Goal: Transaction & Acquisition: Obtain resource

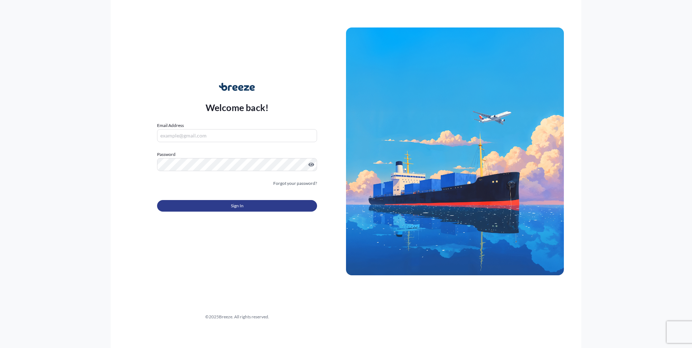
type input "[PERSON_NAME][EMAIL_ADDRESS][DOMAIN_NAME]"
click at [227, 209] on button "Sign In" at bounding box center [237, 206] width 160 height 12
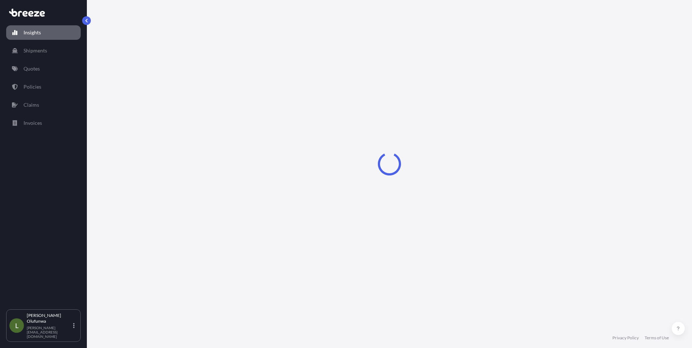
select select "2025"
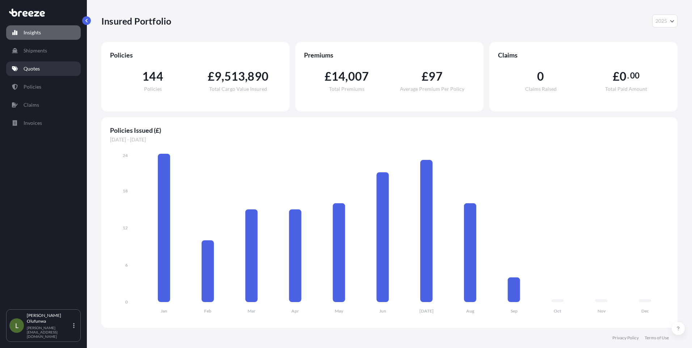
click at [33, 68] on p "Quotes" at bounding box center [32, 68] width 16 height 7
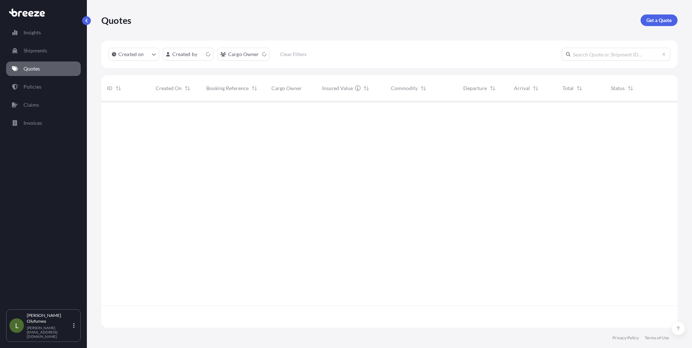
scroll to position [225, 571]
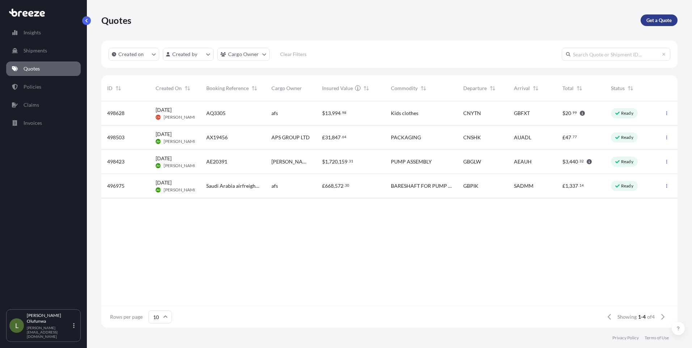
click at [651, 20] on p "Get a Quote" at bounding box center [659, 20] width 25 height 7
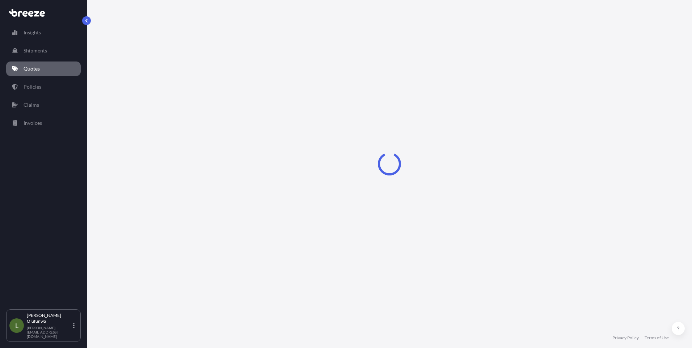
select select "Sea"
select select "1"
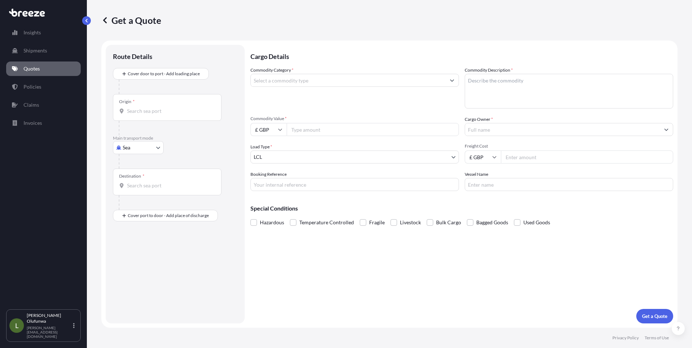
click at [161, 109] on input "Origin *" at bounding box center [169, 111] width 85 height 7
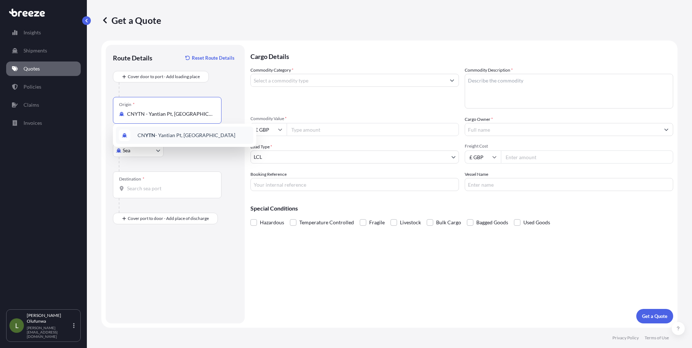
type input "CNYTN - Yantian Pt, [GEOGRAPHIC_DATA]"
click at [171, 192] on input "Destination *" at bounding box center [169, 188] width 85 height 7
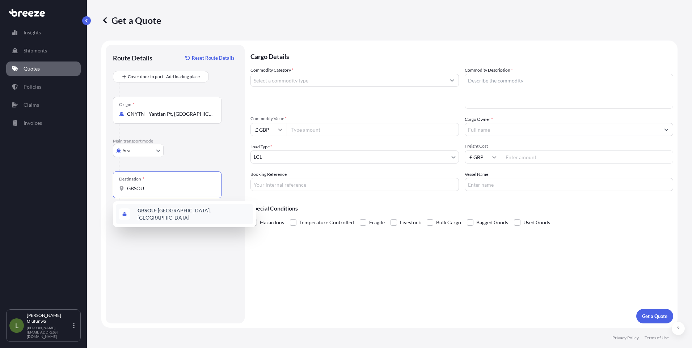
click at [166, 211] on span "GBSOU - [GEOGRAPHIC_DATA], [GEOGRAPHIC_DATA]" at bounding box center [194, 214] width 113 height 14
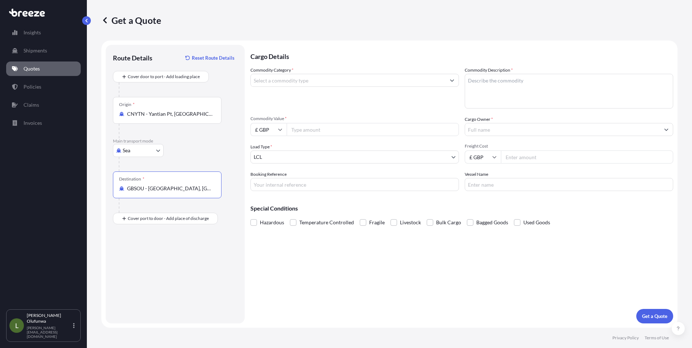
type input "GBSOU - [GEOGRAPHIC_DATA], [GEOGRAPHIC_DATA]"
click at [308, 81] on input "Commodity Category *" at bounding box center [348, 80] width 195 height 13
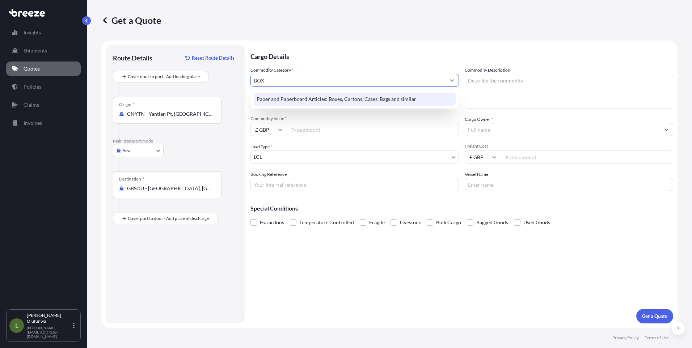
click at [311, 100] on div "Paper and Paperboard Articles: Boxes, Cartons, Cases, Bags and similar" at bounding box center [355, 99] width 202 height 13
type input "Paper and Paperboard Articles: Boxes, Cartons, Cases, Bags and similar"
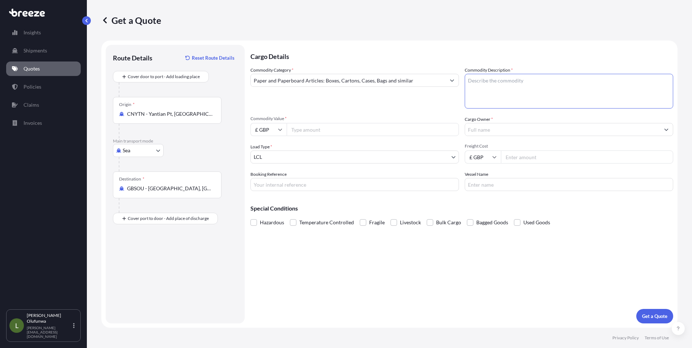
click at [567, 93] on textarea "Commodity Description *" at bounding box center [569, 91] width 209 height 35
click at [509, 84] on textarea "Commodity Description *" at bounding box center [569, 91] width 209 height 35
paste textarea "PARCEL BOX&SPARE PARTS"
click at [502, 83] on textarea "PARCEL BOX&SPARE PARTS" at bounding box center [569, 91] width 209 height 35
type textarea "PARCEL BOX SPARE PARTS"
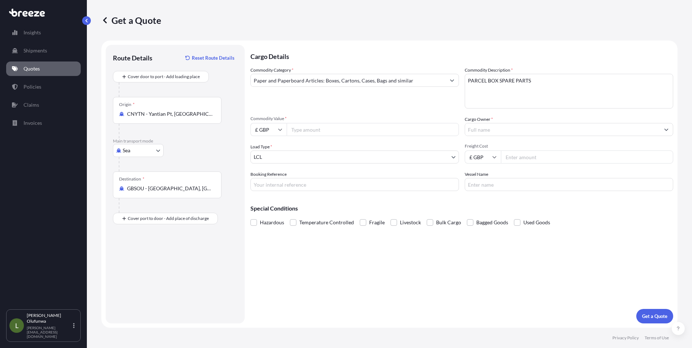
click at [269, 137] on div "Commodity Category * Paper and Paperboard Articles: Boxes, Cartons, Cases, Bags…" at bounding box center [462, 129] width 423 height 125
click at [269, 134] on input "£ GBP" at bounding box center [269, 129] width 36 height 13
click at [266, 182] on div "$ USD" at bounding box center [268, 180] width 30 height 14
type input "$ USD"
click at [310, 134] on input "Commodity Value *" at bounding box center [373, 129] width 172 height 13
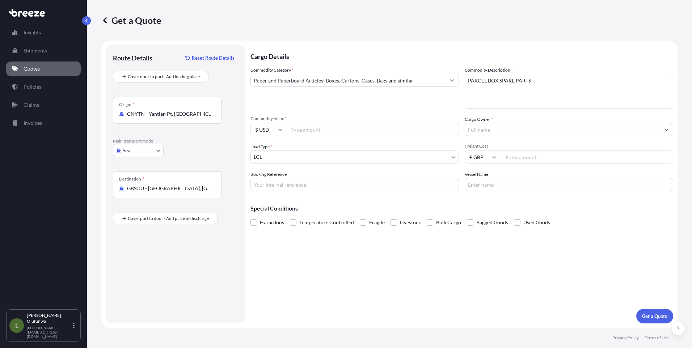
paste input "30659.75"
type input "30659.75"
click at [480, 132] on input "Cargo Owner *" at bounding box center [562, 129] width 195 height 13
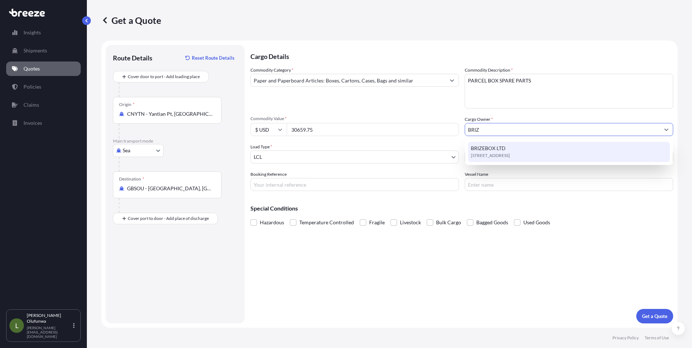
click at [494, 156] on span "[STREET_ADDRESS]" at bounding box center [490, 155] width 39 height 7
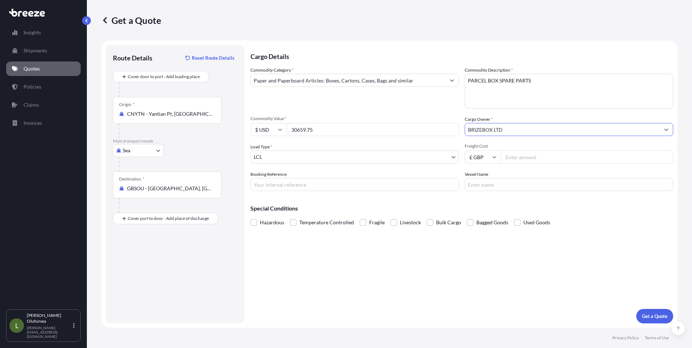
type input "BRIZEBOX LTD"
click at [279, 160] on body "15 options available. 6 options available. 2 options available. 1 option availa…" at bounding box center [346, 174] width 692 height 348
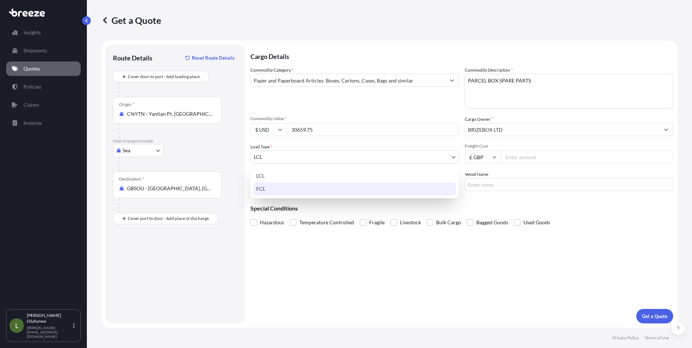
click at [264, 190] on div "FCL" at bounding box center [354, 188] width 203 height 13
select select "2"
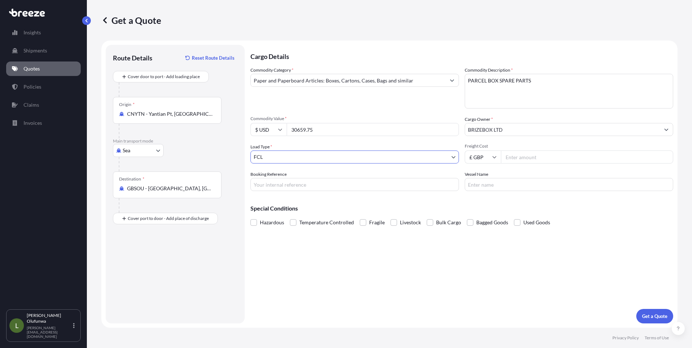
click at [491, 158] on input "£ GBP" at bounding box center [483, 157] width 36 height 13
click at [480, 203] on div "$ USD" at bounding box center [483, 208] width 30 height 14
type input "$ USD"
click at [529, 157] on input "Freight Cost" at bounding box center [587, 157] width 172 height 13
paste input "3420"
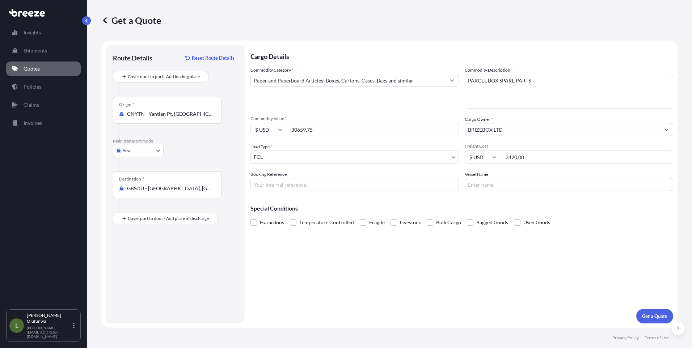
type input "3420.00"
click at [284, 187] on input "Booking Reference" at bounding box center [355, 184] width 209 height 13
type input "AI19926"
click at [493, 187] on input "Vessel Name" at bounding box center [569, 184] width 209 height 13
click at [527, 183] on input "Vessel Name" at bounding box center [569, 184] width 209 height 13
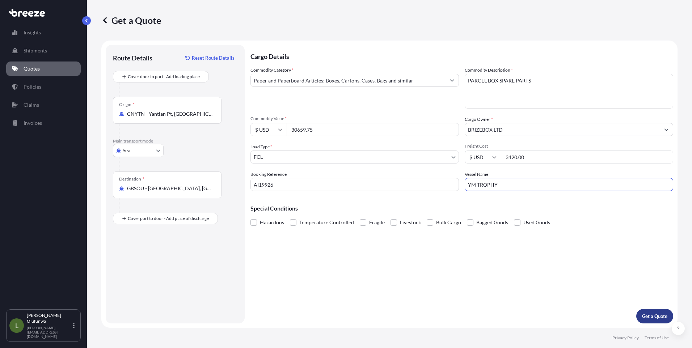
type input "YM TROPHY"
click at [654, 316] on p "Get a Quote" at bounding box center [654, 316] width 25 height 7
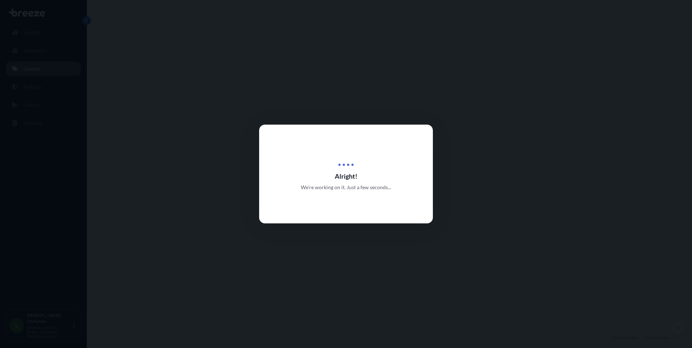
select select "Sea"
select select "2"
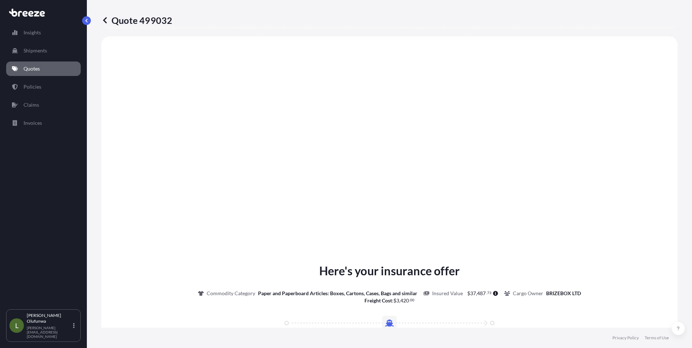
scroll to position [801, 0]
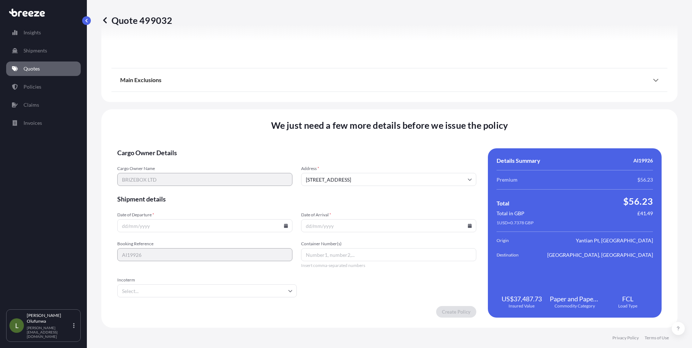
click at [284, 224] on icon at bounding box center [286, 226] width 4 height 4
click at [172, 132] on button "2" at bounding box center [171, 134] width 12 height 12
type input "[DATE]"
click at [323, 228] on input "Date of Arrival *" at bounding box center [388, 225] width 175 height 13
click at [468, 224] on icon at bounding box center [470, 226] width 4 height 4
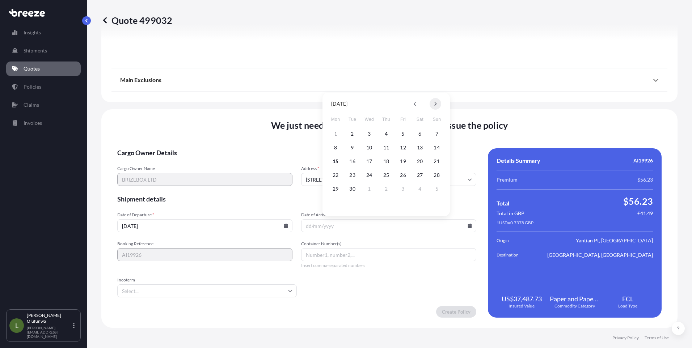
click at [438, 104] on button at bounding box center [436, 104] width 12 height 12
click at [330, 161] on button "13" at bounding box center [336, 162] width 12 height 12
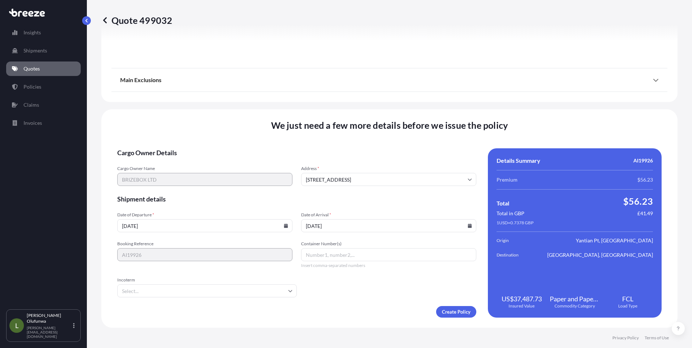
type input "[DATE]"
click at [330, 257] on input "Container Number(s)" at bounding box center [388, 254] width 175 height 13
click at [347, 261] on input "Container Number(s)" at bounding box center [388, 254] width 175 height 13
paste input "KOCU5155491"
type input "KOCU5155491"
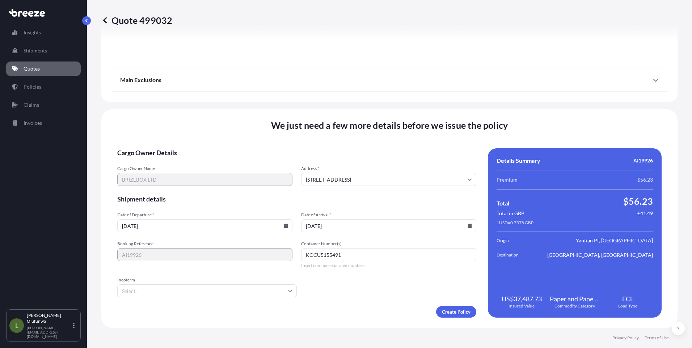
click at [205, 289] on input "Incoterm" at bounding box center [207, 291] width 180 height 13
click at [177, 292] on input "Incoterm" at bounding box center [207, 291] width 180 height 13
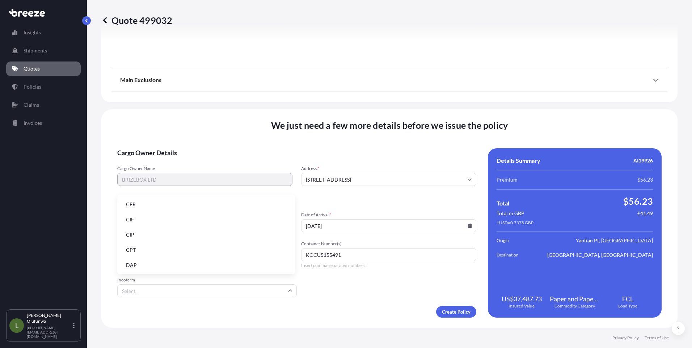
scroll to position [92, 0]
click at [136, 265] on li "FOB" at bounding box center [206, 265] width 172 height 14
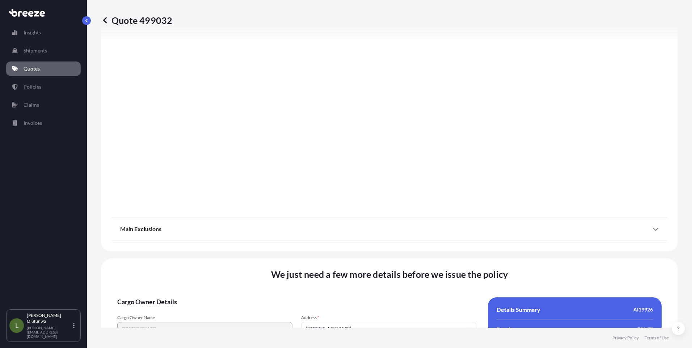
scroll to position [801, 0]
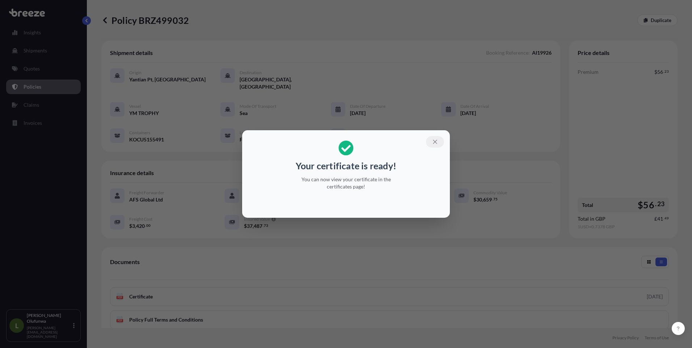
click at [434, 139] on icon "button" at bounding box center [435, 142] width 7 height 7
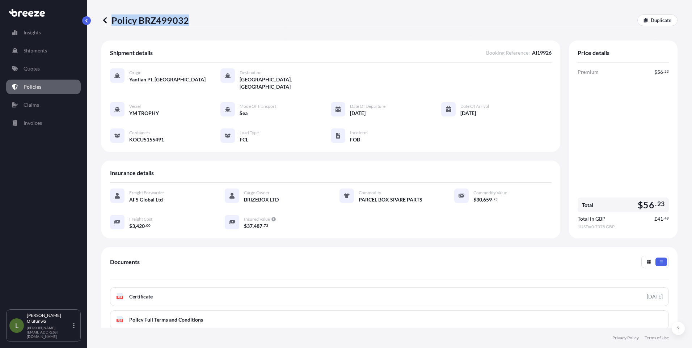
click at [187, 21] on div "Policy BRZ499032 Duplicate" at bounding box center [389, 20] width 576 height 12
copy p "Policy BRZ499032"
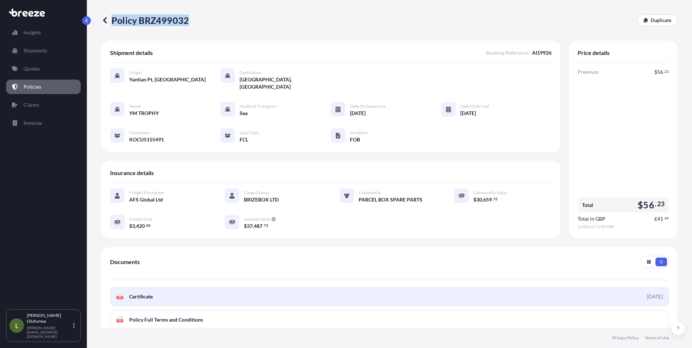
click at [177, 292] on link "PDF Certificate [DATE]" at bounding box center [389, 296] width 559 height 19
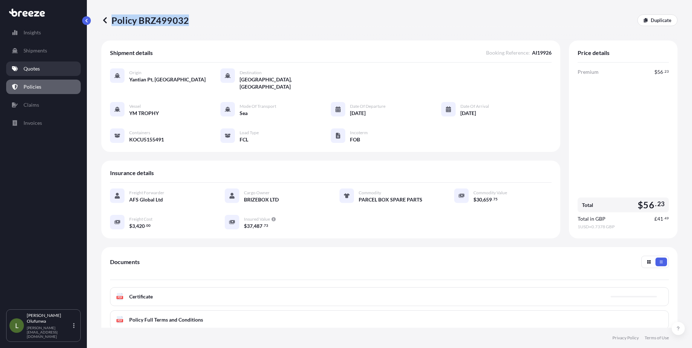
click at [32, 67] on p "Quotes" at bounding box center [32, 68] width 16 height 7
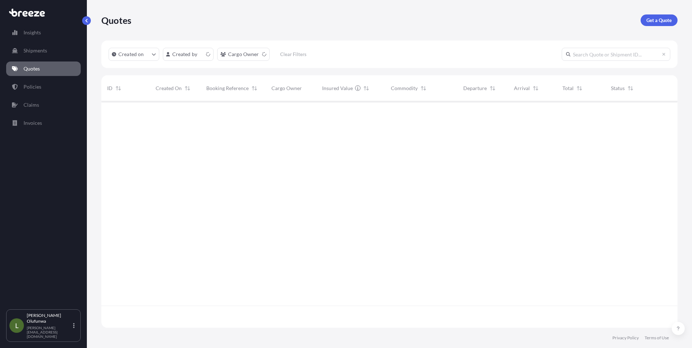
scroll to position [225, 571]
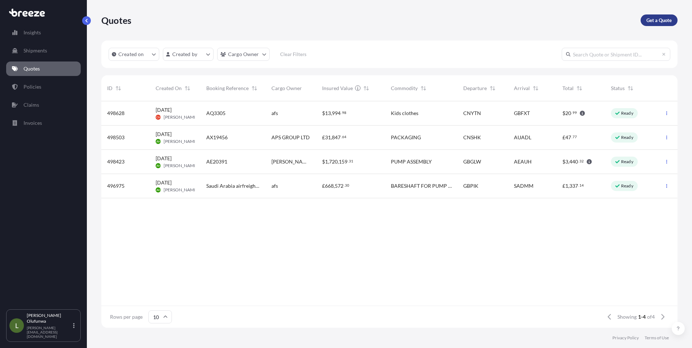
click at [651, 21] on p "Get a Quote" at bounding box center [659, 20] width 25 height 7
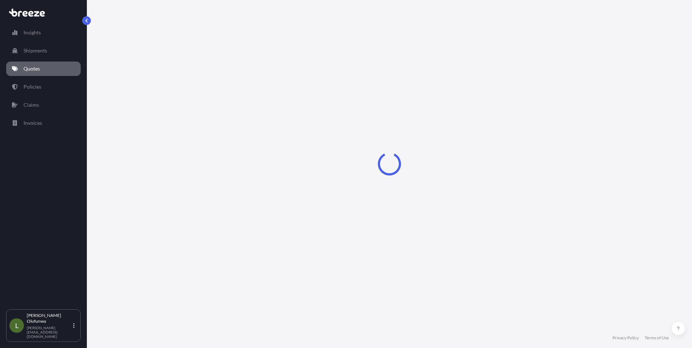
select select "Sea"
select select "1"
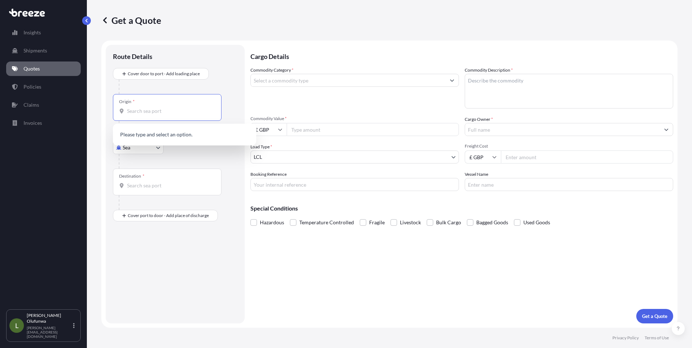
click at [148, 112] on input "Origin *" at bounding box center [169, 111] width 85 height 7
click at [276, 133] on input "£ GBP" at bounding box center [269, 129] width 36 height 13
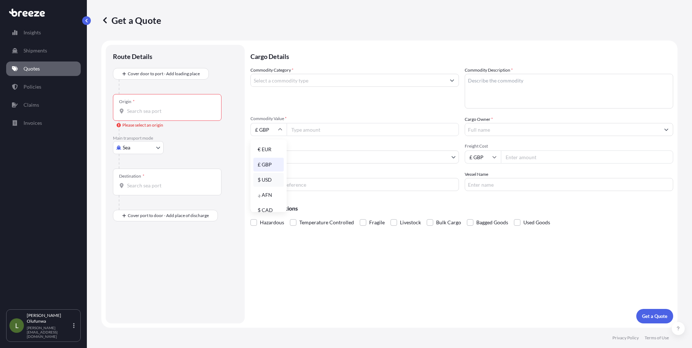
click at [266, 181] on div "$ USD" at bounding box center [268, 180] width 30 height 14
type input "$ USD"
click at [490, 161] on input "£ GBP" at bounding box center [483, 157] width 36 height 13
click at [480, 207] on div "$ USD" at bounding box center [483, 208] width 30 height 14
type input "$ USD"
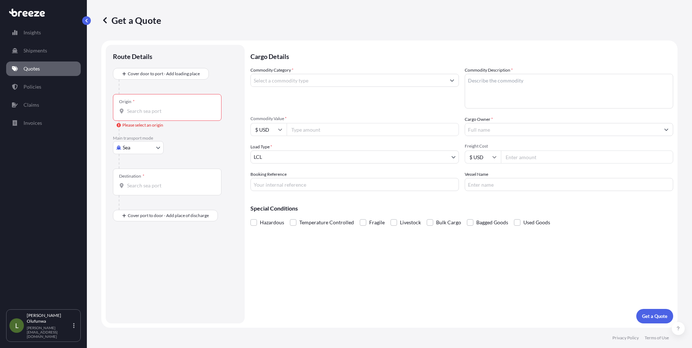
click at [335, 131] on input "Commodity Value *" at bounding box center [373, 129] width 172 height 13
type input "178965.90"
click at [303, 156] on body "Insights Shipments Quotes Policies Claims Invoices L [PERSON_NAME] Olufunwa [PE…" at bounding box center [346, 174] width 692 height 348
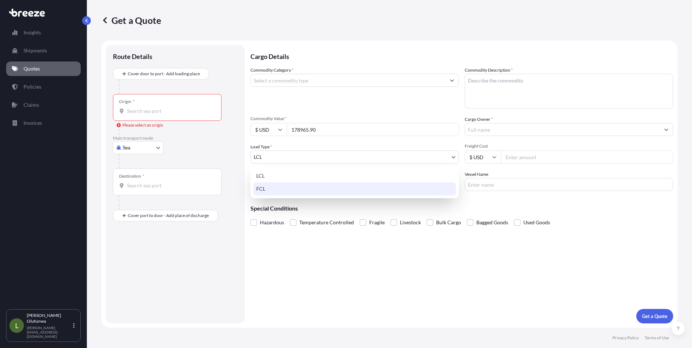
click at [267, 190] on div "FCL" at bounding box center [354, 188] width 203 height 13
select select "2"
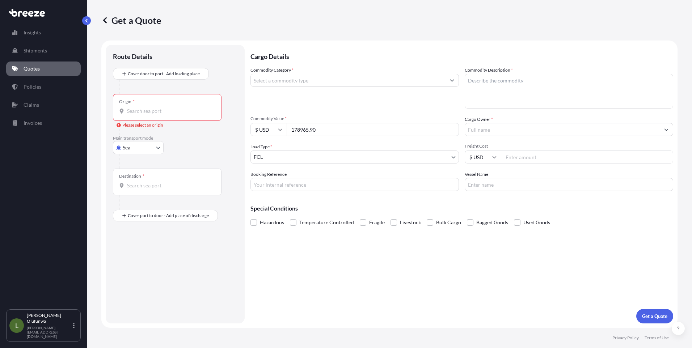
click at [150, 114] on input "Origin * Please select an origin" at bounding box center [169, 111] width 85 height 7
drag, startPoint x: 152, startPoint y: 111, endPoint x: 119, endPoint y: 110, distance: 32.6
click at [119, 110] on div "YTN" at bounding box center [167, 111] width 96 height 7
type input "CNYTN - Yantian Pt, [GEOGRAPHIC_DATA]"
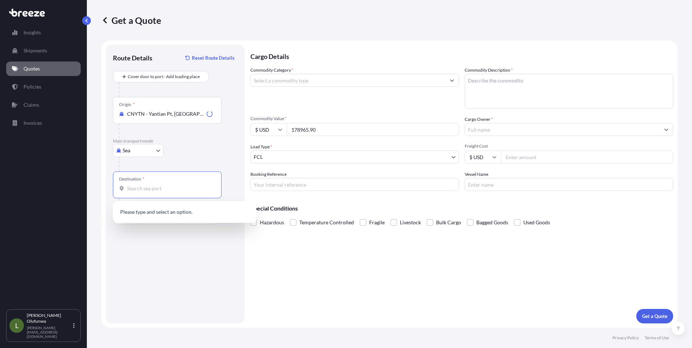
click at [152, 192] on input "Destination *" at bounding box center [169, 188] width 85 height 7
click at [153, 213] on b "GBSOU" at bounding box center [146, 210] width 17 height 6
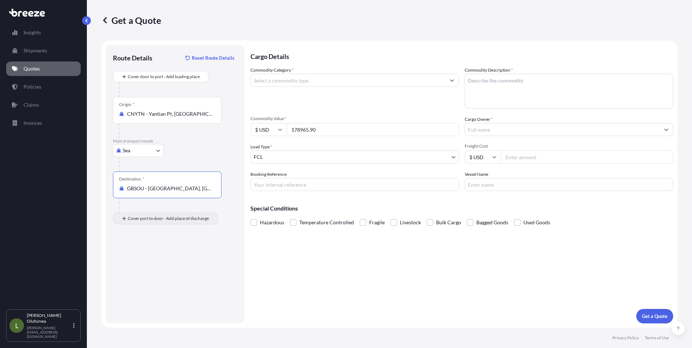
type input "GBSOU - [GEOGRAPHIC_DATA], [GEOGRAPHIC_DATA]"
click at [144, 261] on div "Place of Discharge" at bounding box center [167, 253] width 109 height 27
click at [144, 261] on input "Place of Discharge" at bounding box center [169, 257] width 85 height 7
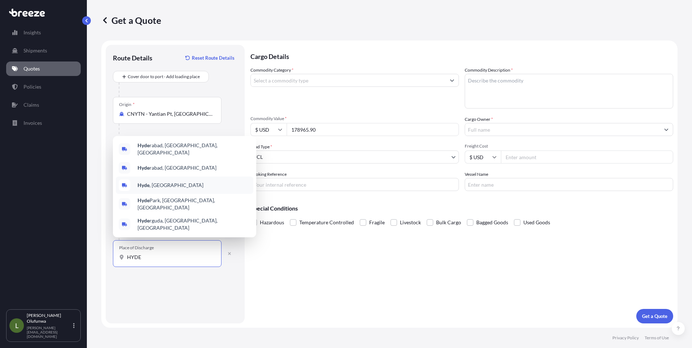
click at [156, 189] on span "Hyde , [GEOGRAPHIC_DATA]" at bounding box center [171, 185] width 66 height 7
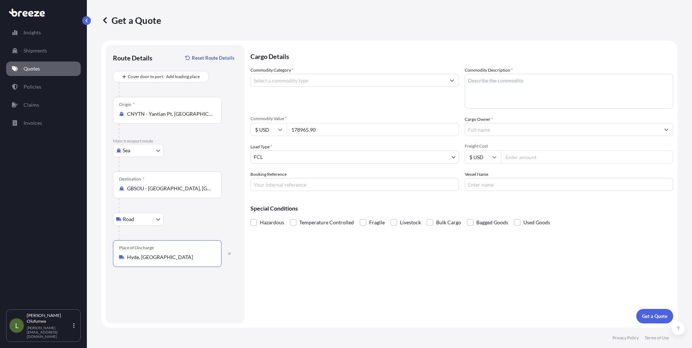
type input "Hyde, [GEOGRAPHIC_DATA]"
click at [343, 80] on input "Commodity Category *" at bounding box center [348, 80] width 195 height 13
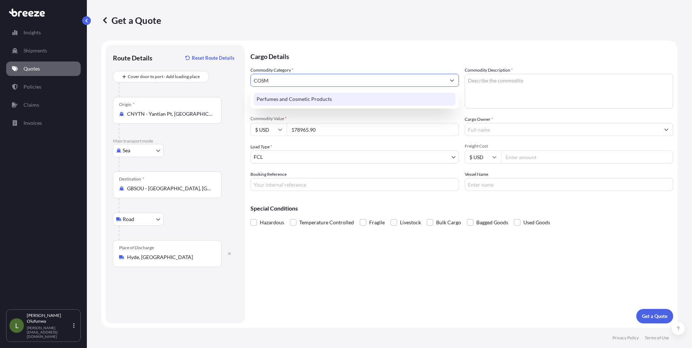
click at [306, 97] on div "Perfumes and Cosmetic Products" at bounding box center [355, 99] width 202 height 13
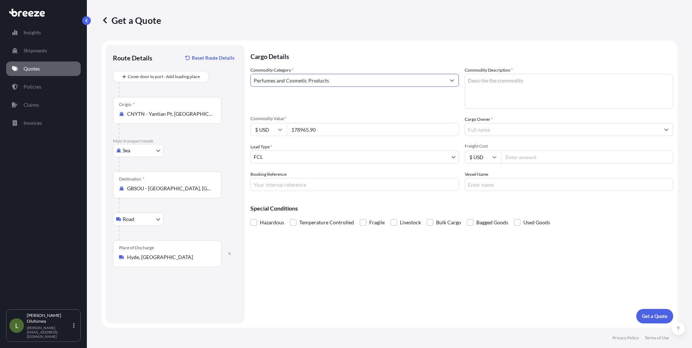
type input "Perfumes and Cosmetic Products"
click at [527, 83] on textarea "Commodity Description *" at bounding box center [569, 91] width 209 height 35
click at [517, 82] on textarea "Commodity Description *" at bounding box center [569, 91] width 209 height 35
paste textarea "EYE MASK/HYDROGEL EYE MASK/SERUM/FACIAL"
click at [606, 78] on textarea "EYE MASK/HYDROGEL EYE MASK/SERUM/FACIAL" at bounding box center [569, 91] width 209 height 35
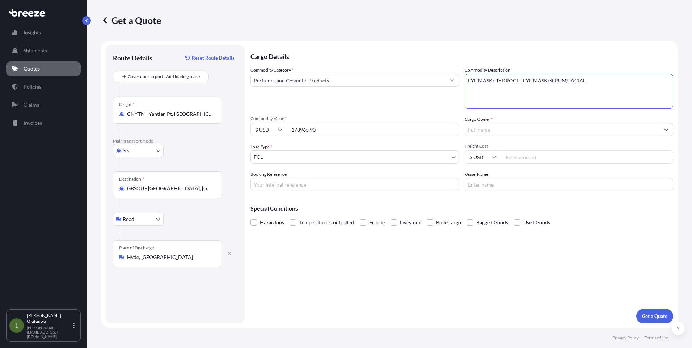
paste textarea "CREAM/FACIAL MASK/SCRUB"
click at [478, 80] on textarea "EYE MASK/HYDROGEL EYE MASK/SERUM/FACIAL CREAM/FACIAL MASK/SCRUB" at bounding box center [569, 91] width 209 height 35
click at [523, 80] on textarea "EYE MASK/HYDROGEL EYE MASK/SERUM/FACIAL CREAM/FACIAL MASK/SCRUB" at bounding box center [569, 91] width 209 height 35
click at [588, 81] on textarea "EYE MASK/HYDROGEL EYE MASK/SERUM/FACIAL CREAM/FACIAL MASK/SCRUB" at bounding box center [569, 91] width 209 height 35
click at [626, 81] on textarea "EYE MASK/HYDROGEL EYE MASK/SERUM/FACIAL CREAM/FACIAL MASK/SCRUB" at bounding box center [569, 91] width 209 height 35
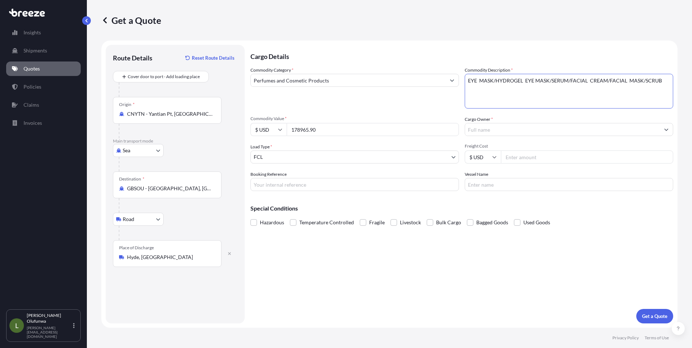
type textarea "EYE MASK/HYDROGEL EYE MASK/SERUM/FACIAL CREAM/FACIAL MASK/SCRUB"
click at [491, 130] on input "Cargo Owner *" at bounding box center [562, 129] width 195 height 13
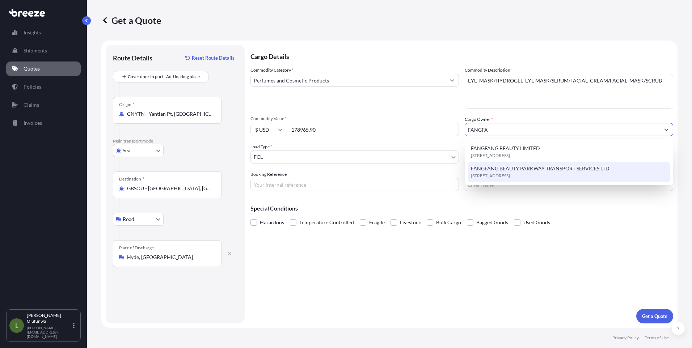
click at [504, 169] on span "FANGFANG BEAUTY PARKWAY TRANSPORT SERVICES LTD" at bounding box center [540, 168] width 139 height 7
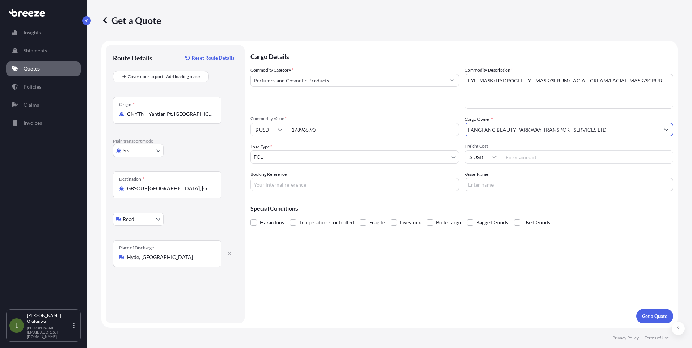
type input "FANGFANG BEAUTY PARKWAY TRANSPORT SERVICES LTD"
click at [518, 158] on input "Freight Cost" at bounding box center [587, 157] width 172 height 13
click at [522, 155] on input "Freight Cost" at bounding box center [587, 157] width 172 height 13
paste input "5938.00"
type input "5938.00"
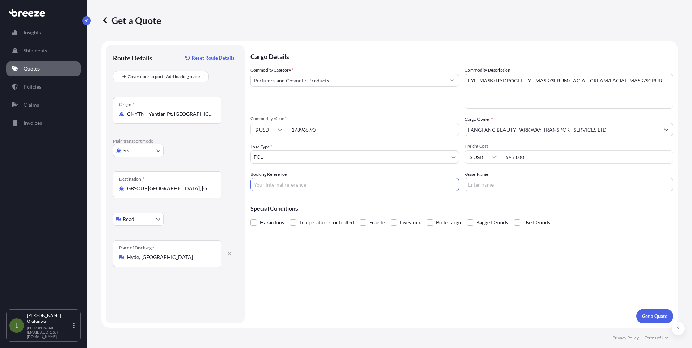
click at [317, 190] on input "Booking Reference" at bounding box center [355, 184] width 209 height 13
type input "AI19861"
click at [483, 183] on input "Vessel Name" at bounding box center [569, 184] width 209 height 13
type input "YM TROPHY"
click at [652, 317] on p "Get a Quote" at bounding box center [654, 316] width 25 height 7
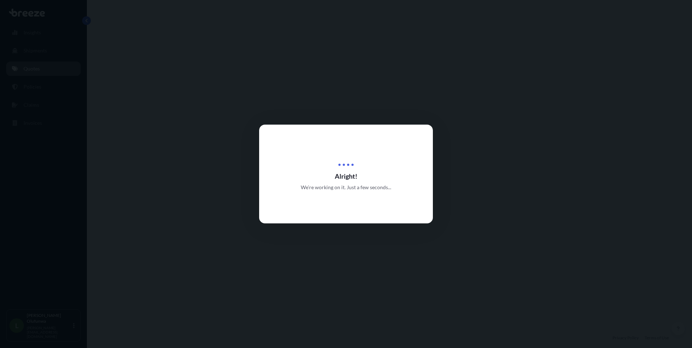
scroll to position [247, 0]
select select "Sea"
select select "Road"
select select "2"
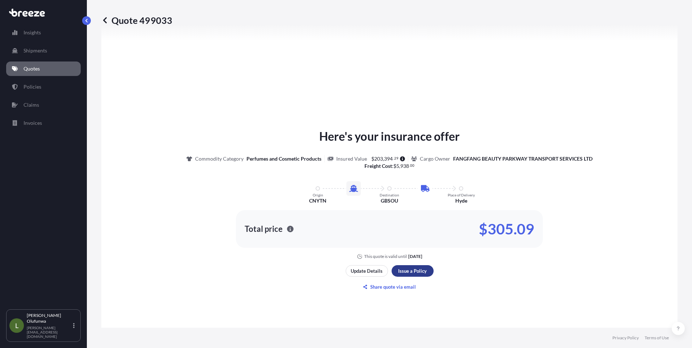
scroll to position [859, 0]
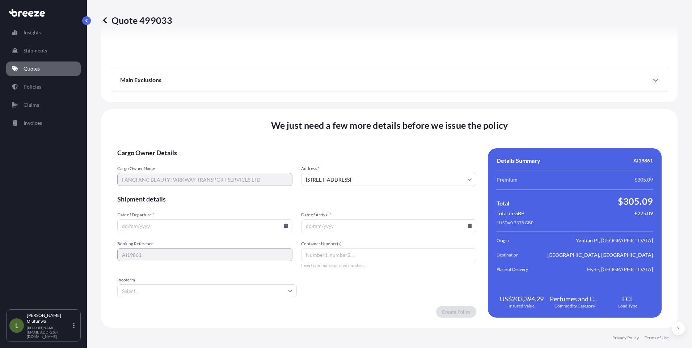
click at [285, 226] on icon at bounding box center [286, 226] width 4 height 4
click at [171, 136] on button "2" at bounding box center [171, 134] width 12 height 12
type input "[DATE]"
click at [463, 226] on input "Date of Arrival *" at bounding box center [388, 225] width 175 height 13
click at [468, 225] on icon at bounding box center [470, 226] width 4 height 4
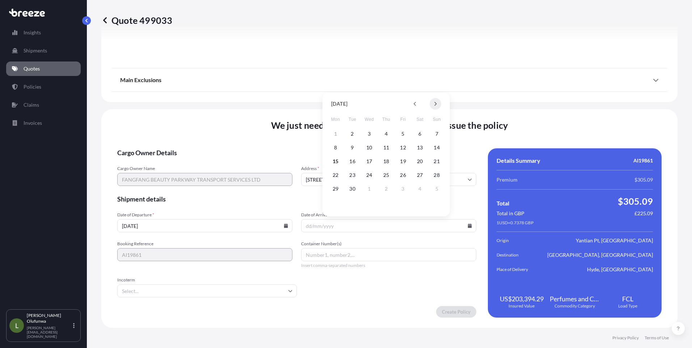
click at [438, 104] on button at bounding box center [436, 104] width 12 height 12
click at [336, 161] on button "13" at bounding box center [336, 162] width 12 height 12
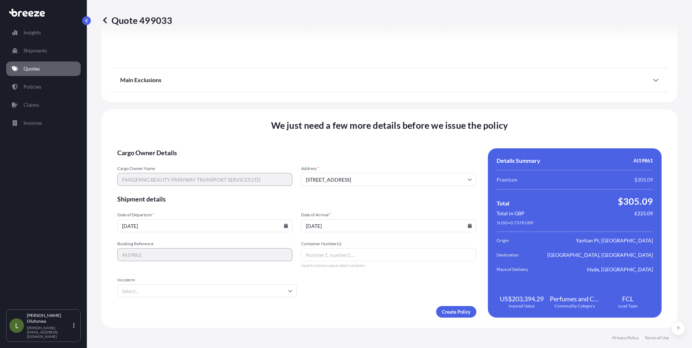
type input "[DATE]"
click at [351, 253] on input "Container Number(s)" at bounding box center [388, 254] width 175 height 13
click at [348, 255] on input "Container Number(s)" at bounding box center [388, 254] width 175 height 13
paste input "KOCU4670476"
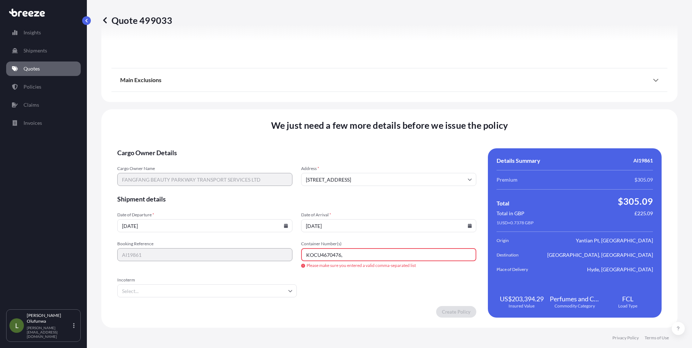
click at [371, 256] on input "KOCU4670476," at bounding box center [388, 254] width 175 height 13
paste input "KOCU5087524"
type input "KOCU4670476,KOCU5087524"
click at [207, 293] on input "Incoterm" at bounding box center [207, 291] width 180 height 13
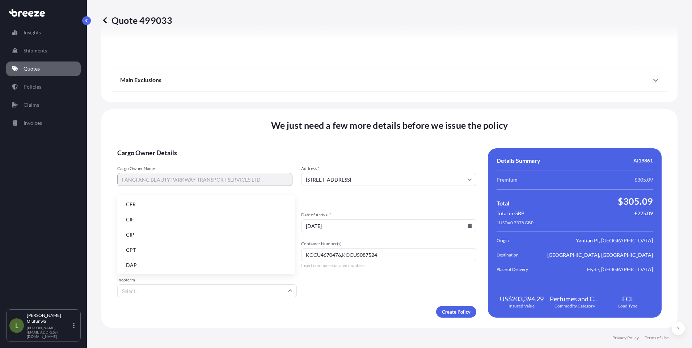
scroll to position [92, 0]
click at [143, 266] on li "FOB" at bounding box center [206, 265] width 172 height 14
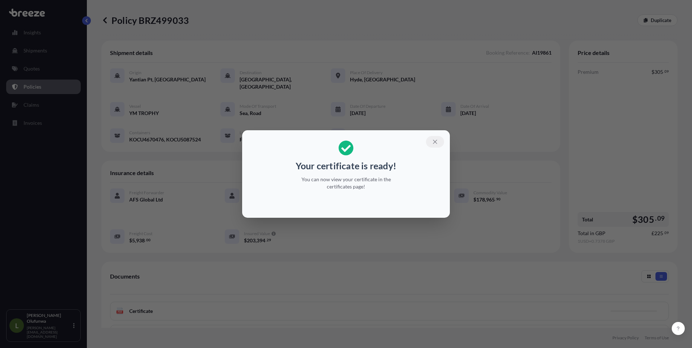
click at [437, 143] on icon "button" at bounding box center [435, 142] width 7 height 7
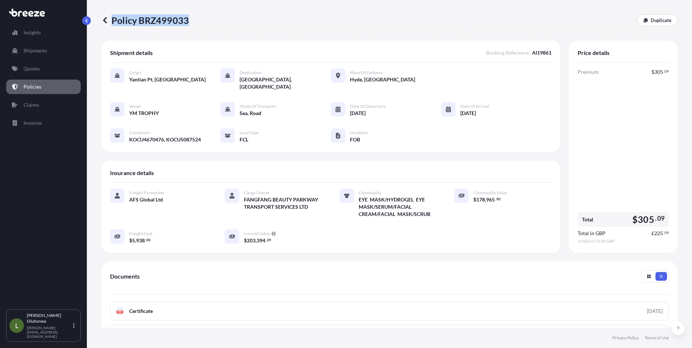
drag, startPoint x: 202, startPoint y: 24, endPoint x: 187, endPoint y: 21, distance: 15.2
click at [187, 21] on div "Policy BRZ499033 Duplicate" at bounding box center [389, 20] width 576 height 12
copy p "Policy BRZ499033"
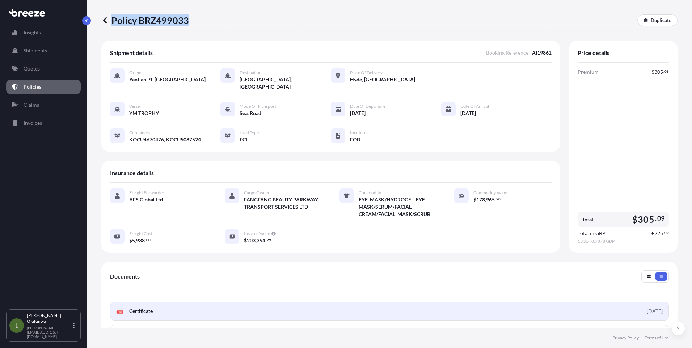
click at [156, 302] on link "PDF Certificate [DATE]" at bounding box center [389, 311] width 559 height 19
